Goal: Find contact information: Find contact information

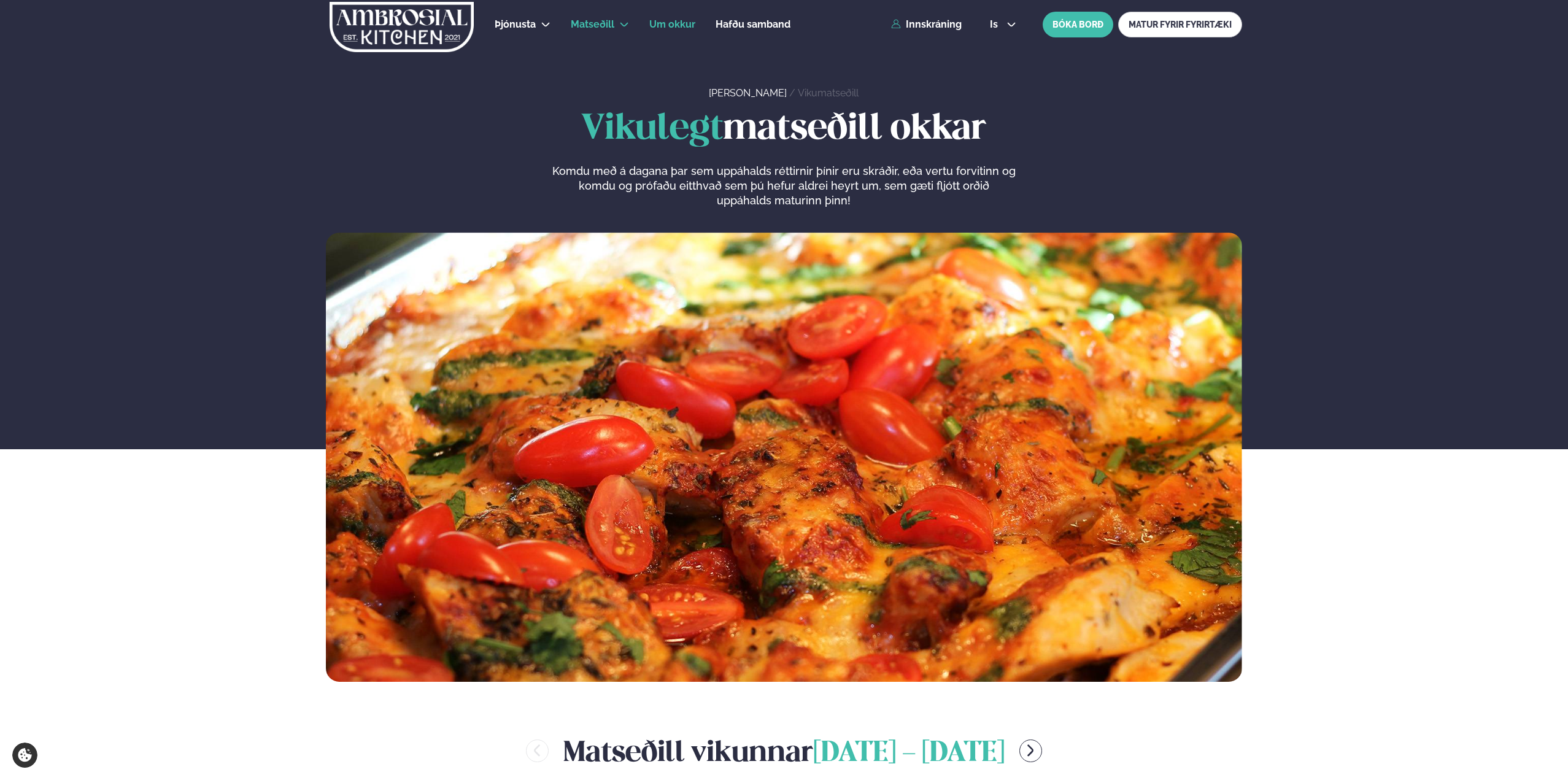
click at [687, 26] on span "Um okkur" at bounding box center [672, 24] width 46 height 11
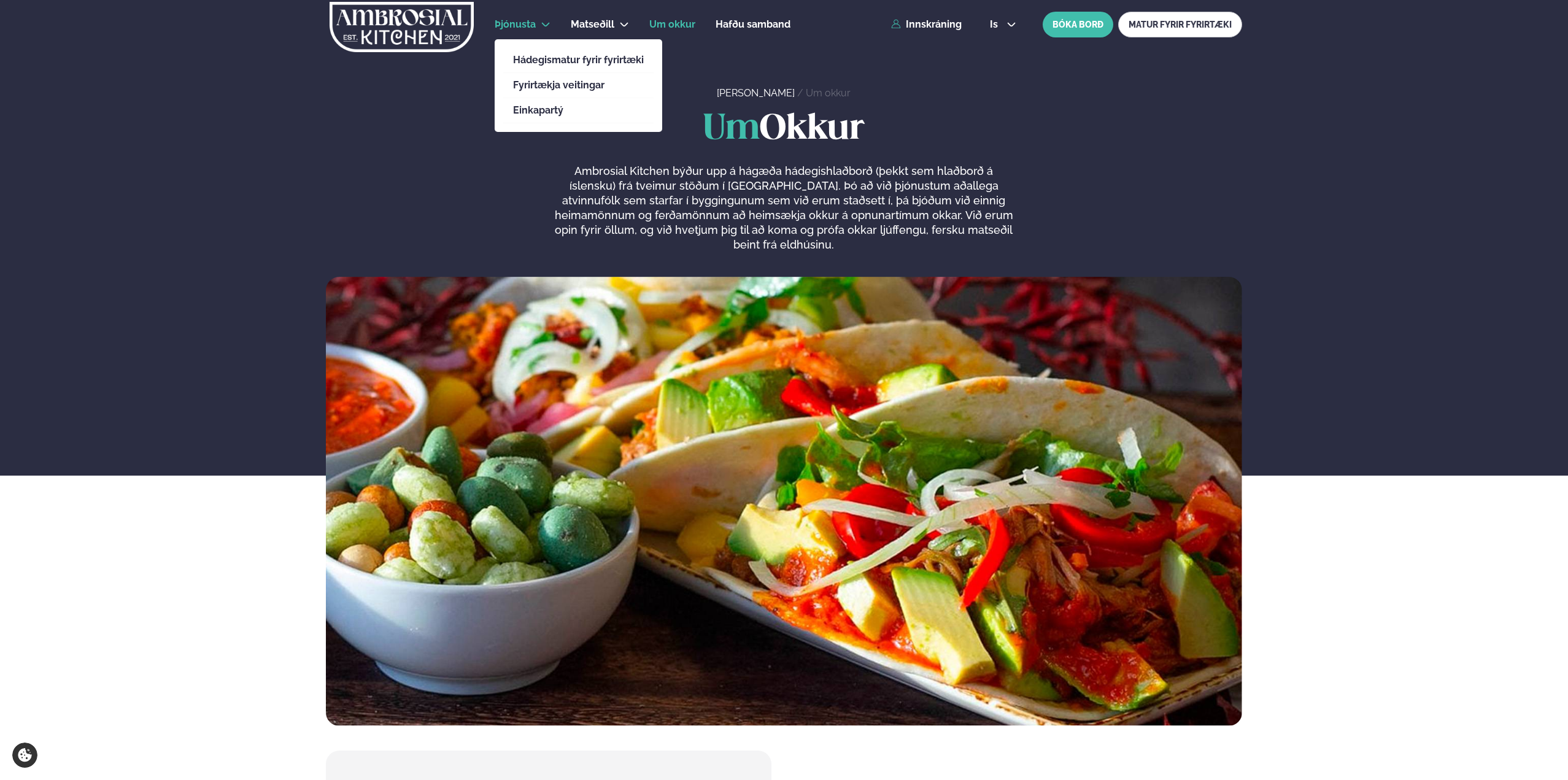
click at [559, 66] on li "Hádegismatur fyrir fyrirtæki" at bounding box center [578, 60] width 150 height 25
click at [560, 59] on link "Hádegismatur fyrir fyrirtæki" at bounding box center [578, 60] width 130 height 10
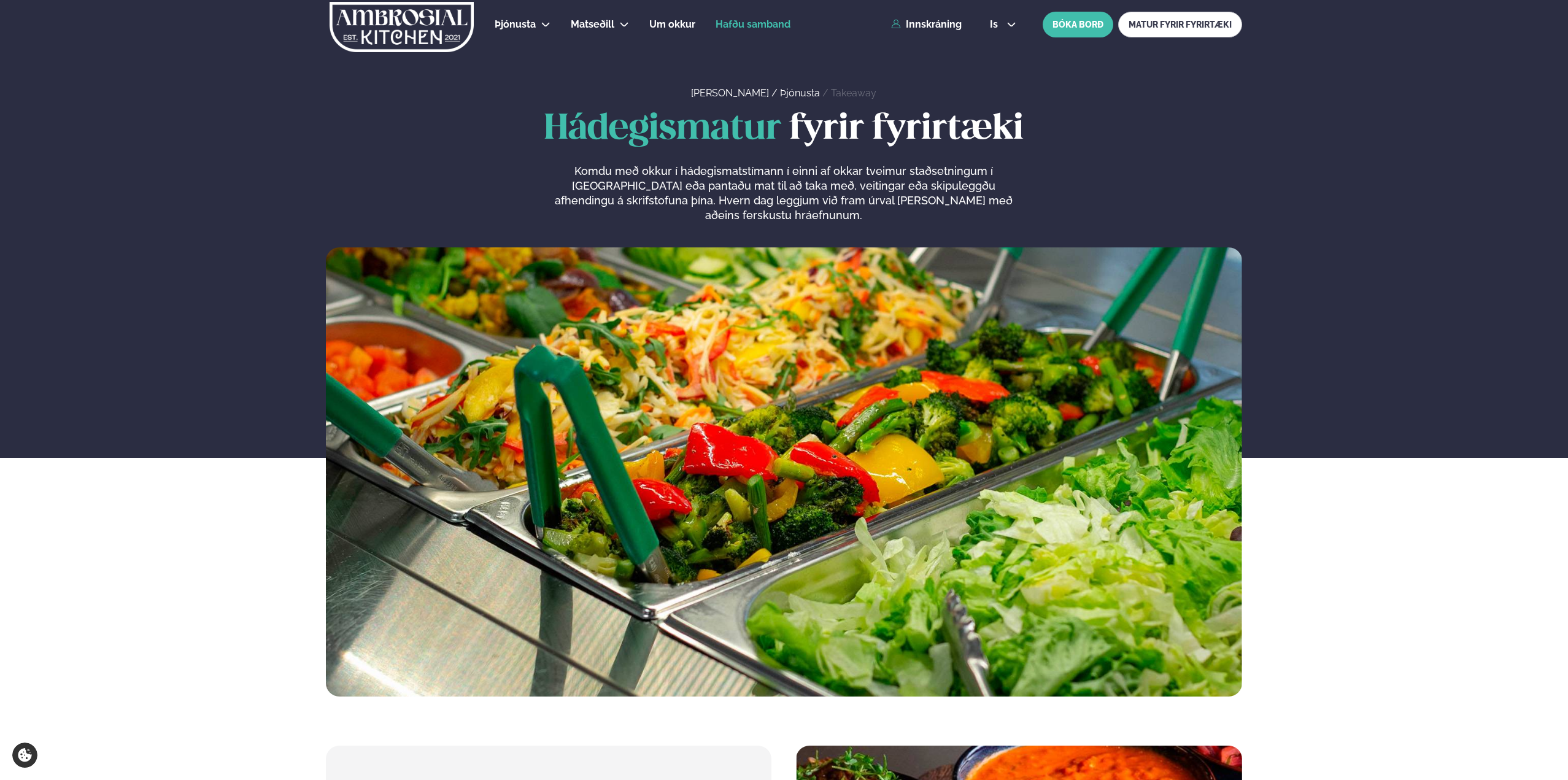
click at [744, 24] on span "Hafðu samband" at bounding box center [753, 24] width 75 height 11
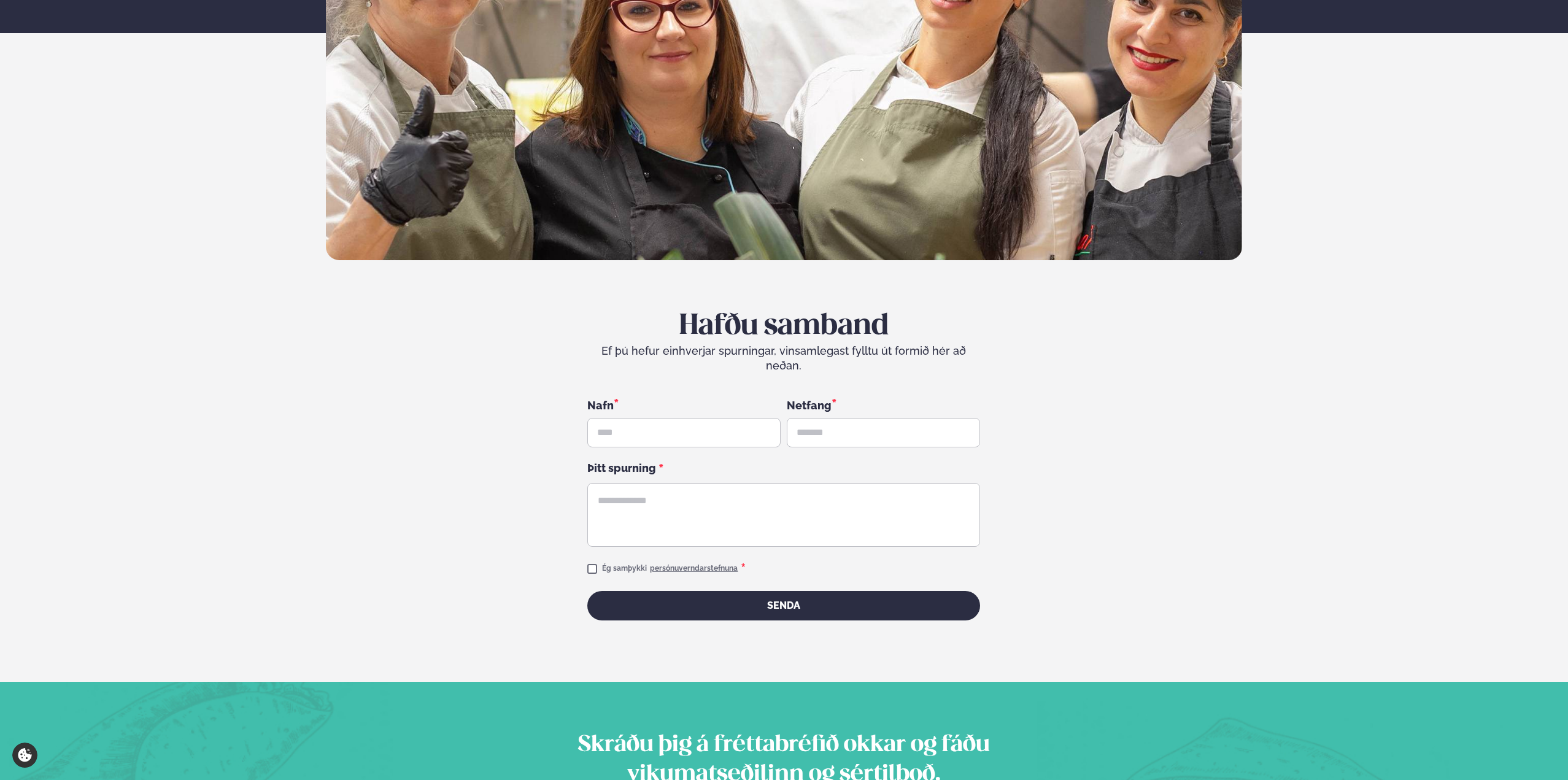
scroll to position [62, 0]
